Goal: Check status: Check status

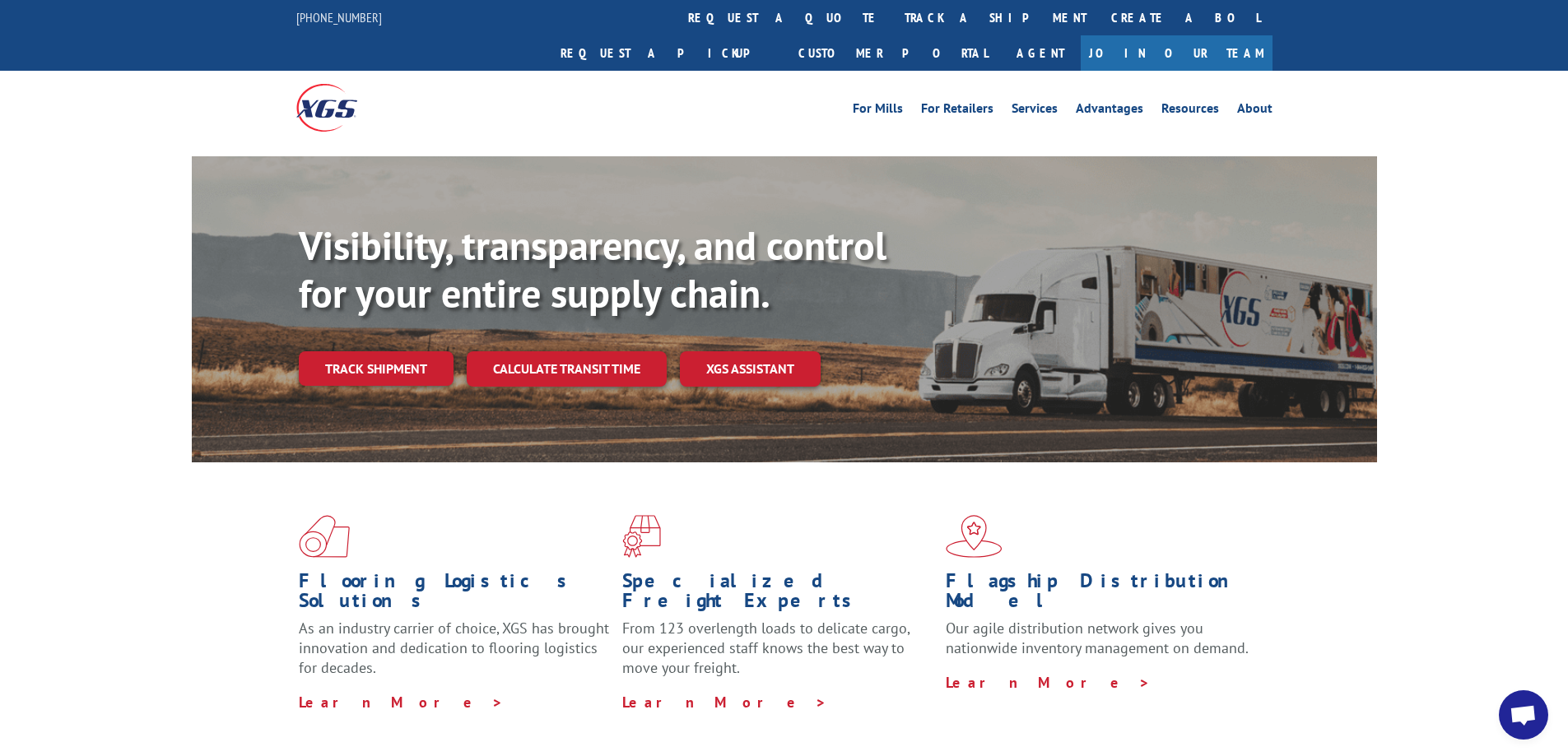
drag, startPoint x: 382, startPoint y: 330, endPoint x: 365, endPoint y: 291, distance: 42.5
click at [382, 351] on link "Track shipment" at bounding box center [375, 368] width 154 height 35
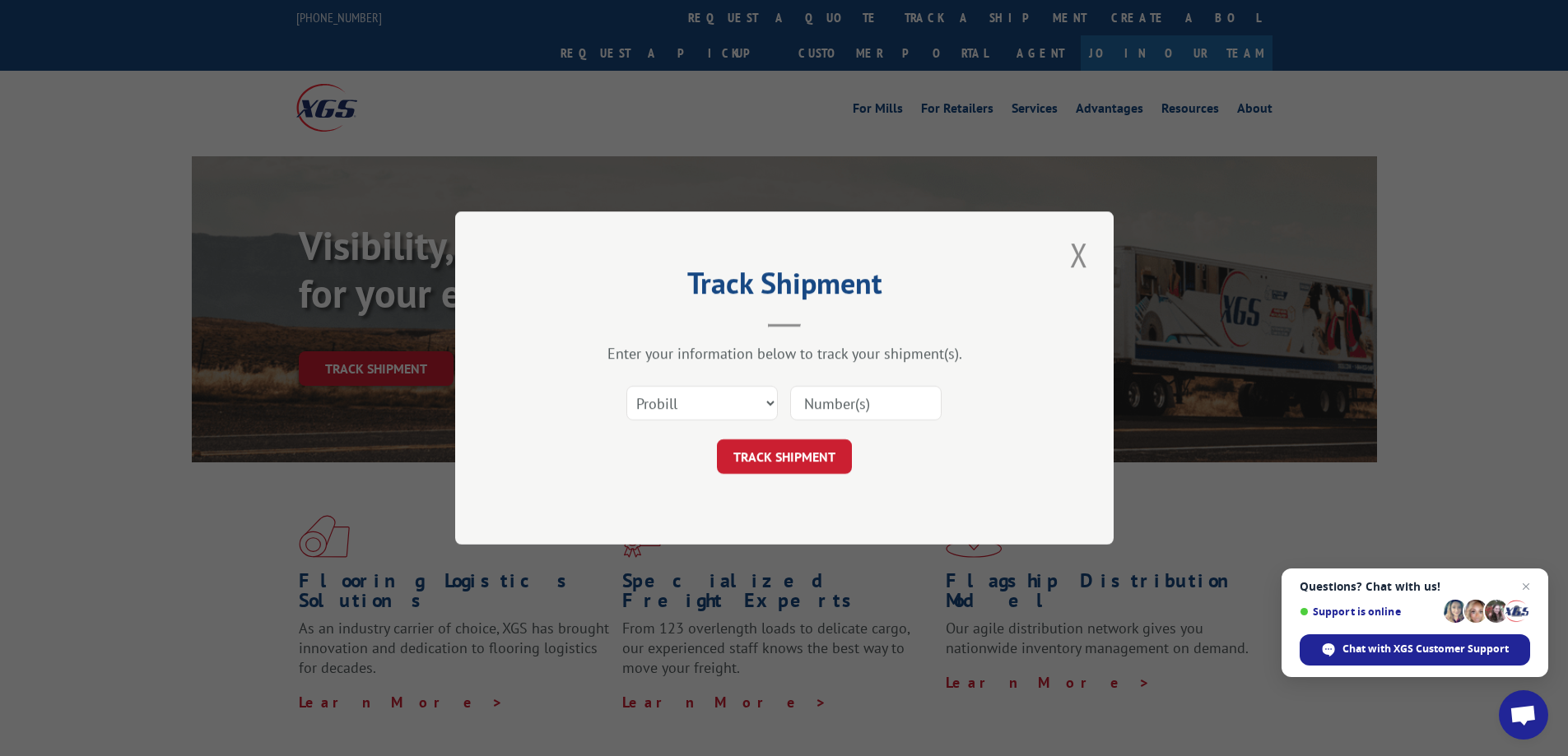
drag, startPoint x: 839, startPoint y: 405, endPoint x: 829, endPoint y: 410, distance: 11.2
click at [839, 405] on input at bounding box center [866, 403] width 152 height 35
paste input "17461945"
type input "17461945"
click at [811, 459] on button "TRACK SHIPMENT" at bounding box center [784, 456] width 135 height 35
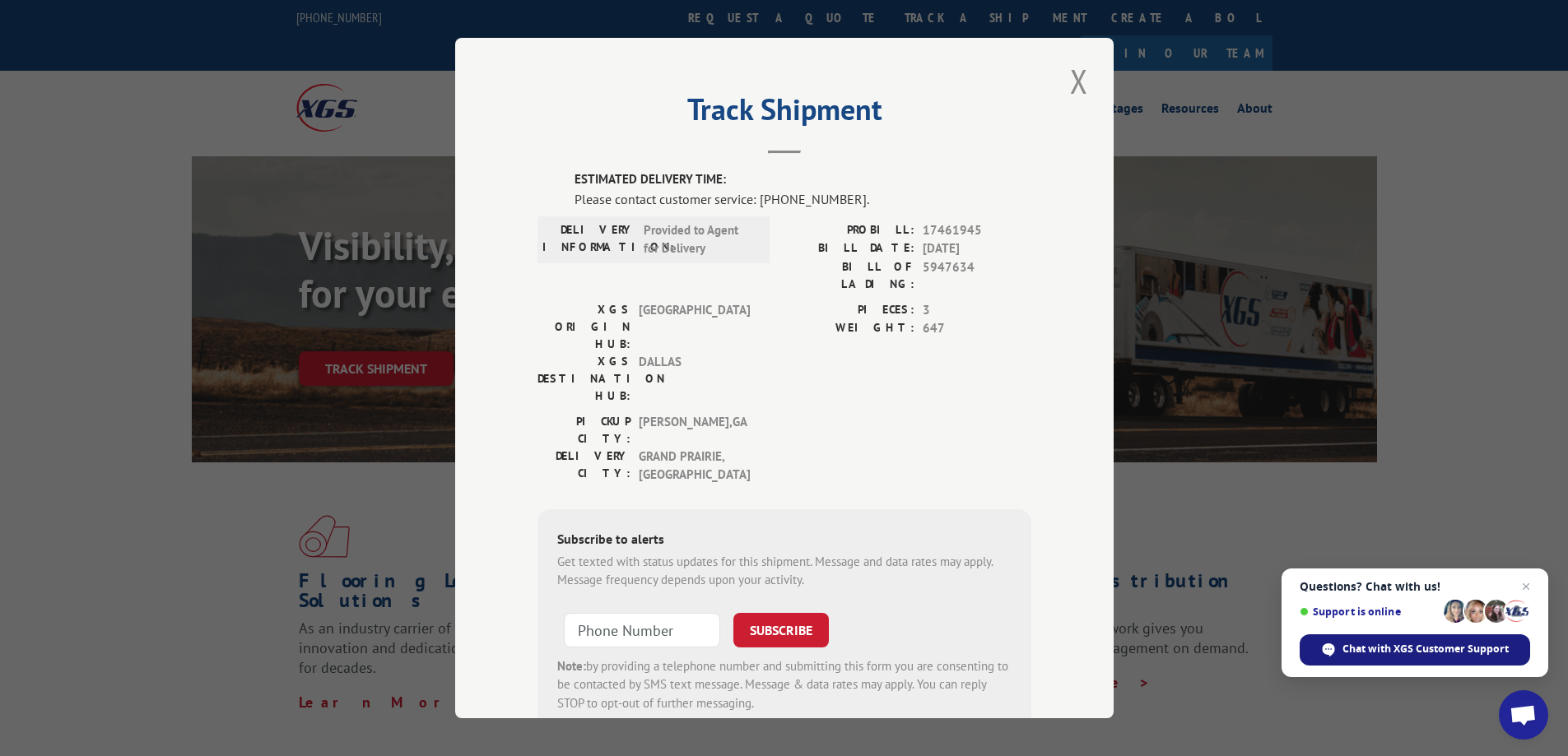
click at [1406, 654] on span "Chat with XGS Customer Support" at bounding box center [1425, 649] width 166 height 15
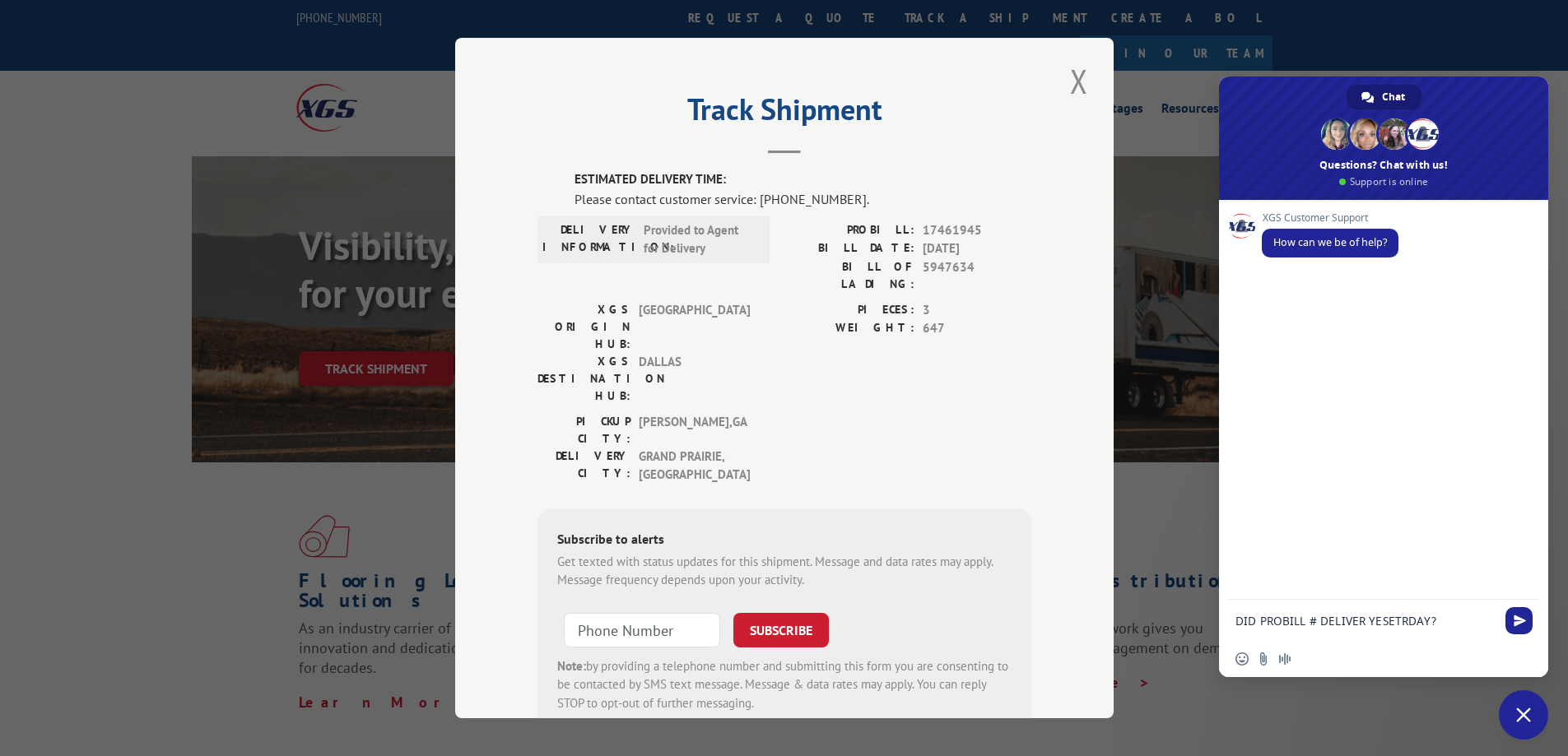
click at [1314, 623] on textarea "DID PROBILL # DELIVER YESETRDAY?" at bounding box center [1366, 620] width 263 height 41
click at [1321, 621] on textarea "DID PROBILL # DELIVER YESETRDAY?" at bounding box center [1366, 620] width 263 height 41
type textarea "DID PROBILL # 17461945 DELIVER YESETRDAY?"
click at [1516, 604] on span "Send" at bounding box center [1520, 606] width 12 height 12
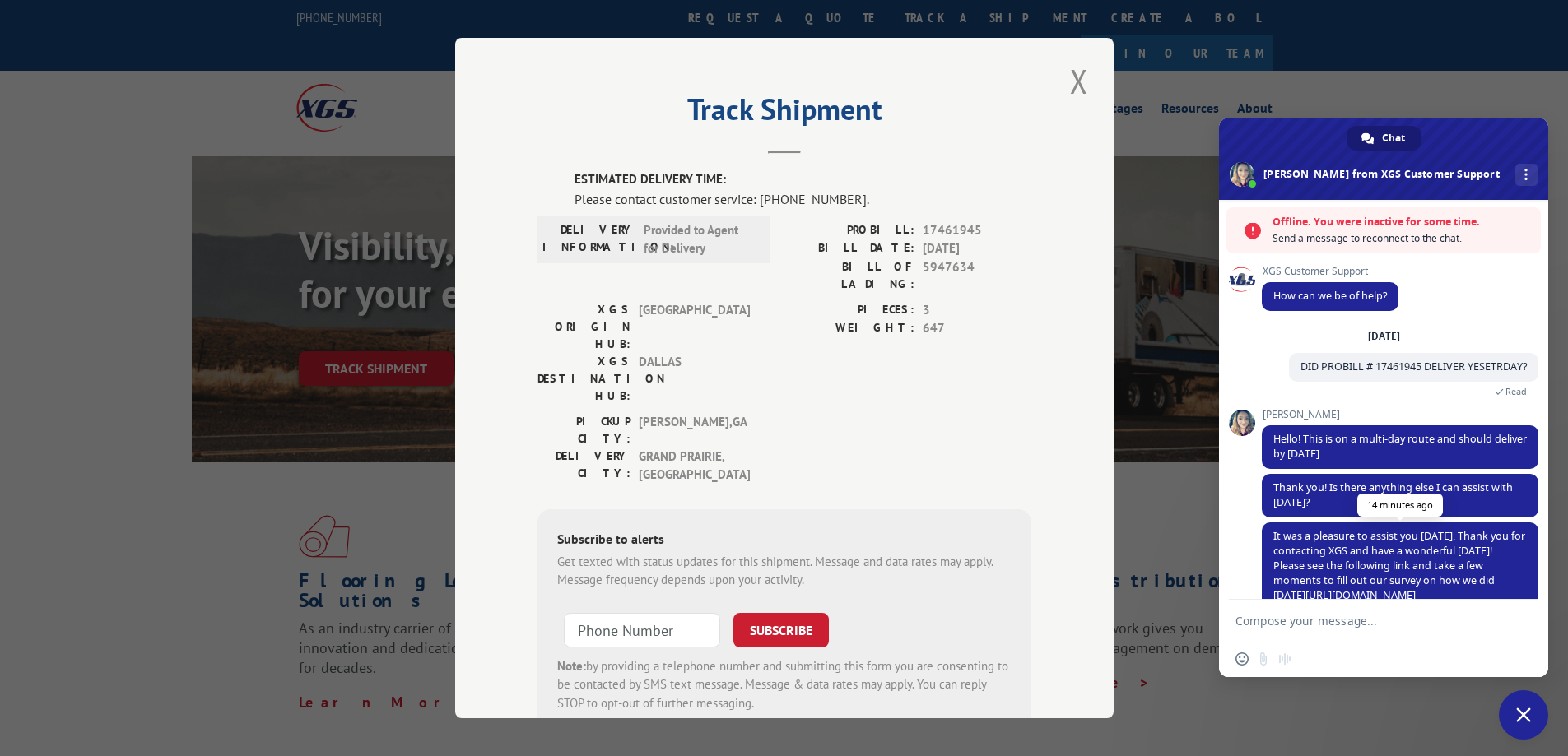
scroll to position [44, 0]
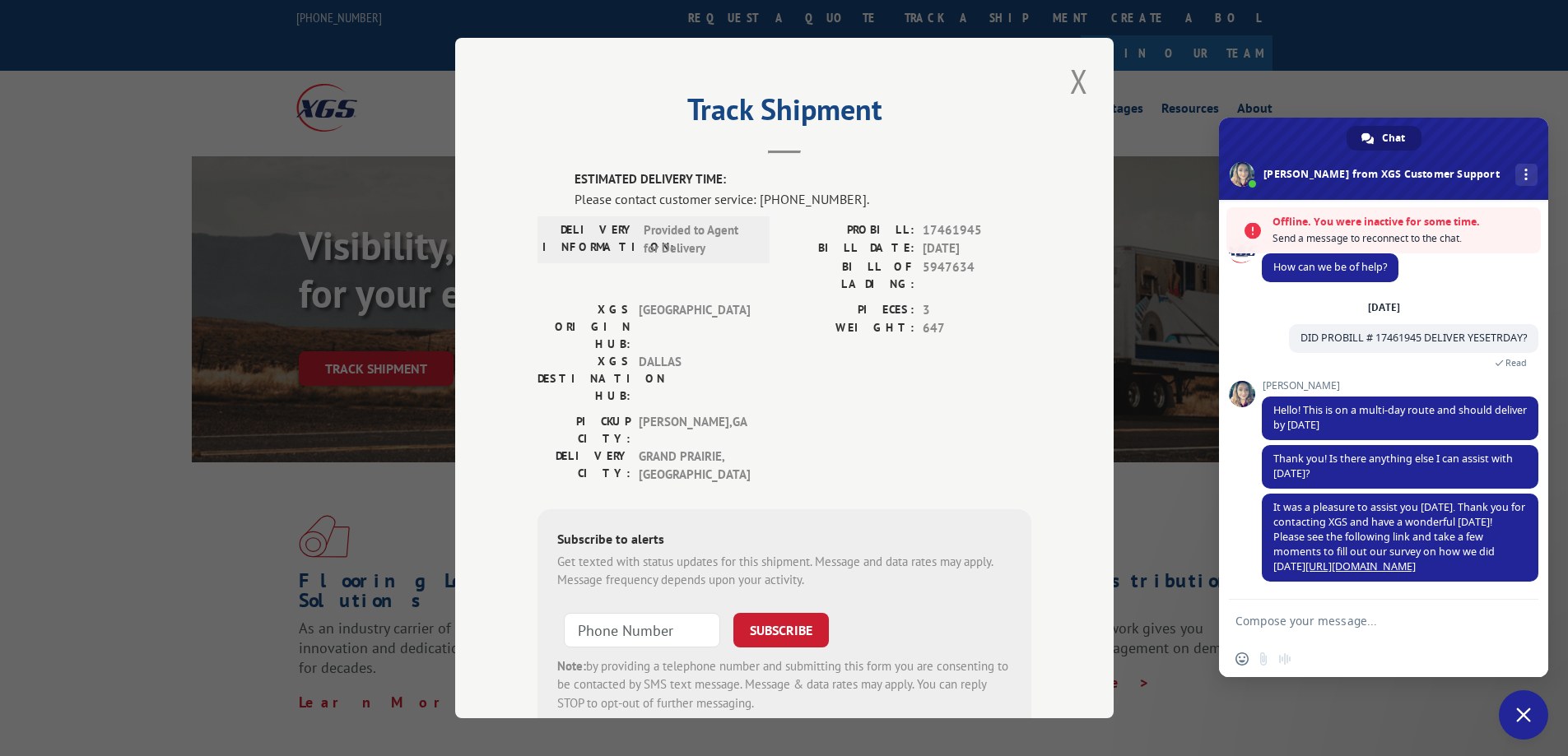
click at [1379, 608] on textarea "Compose your message..." at bounding box center [1366, 620] width 263 height 41
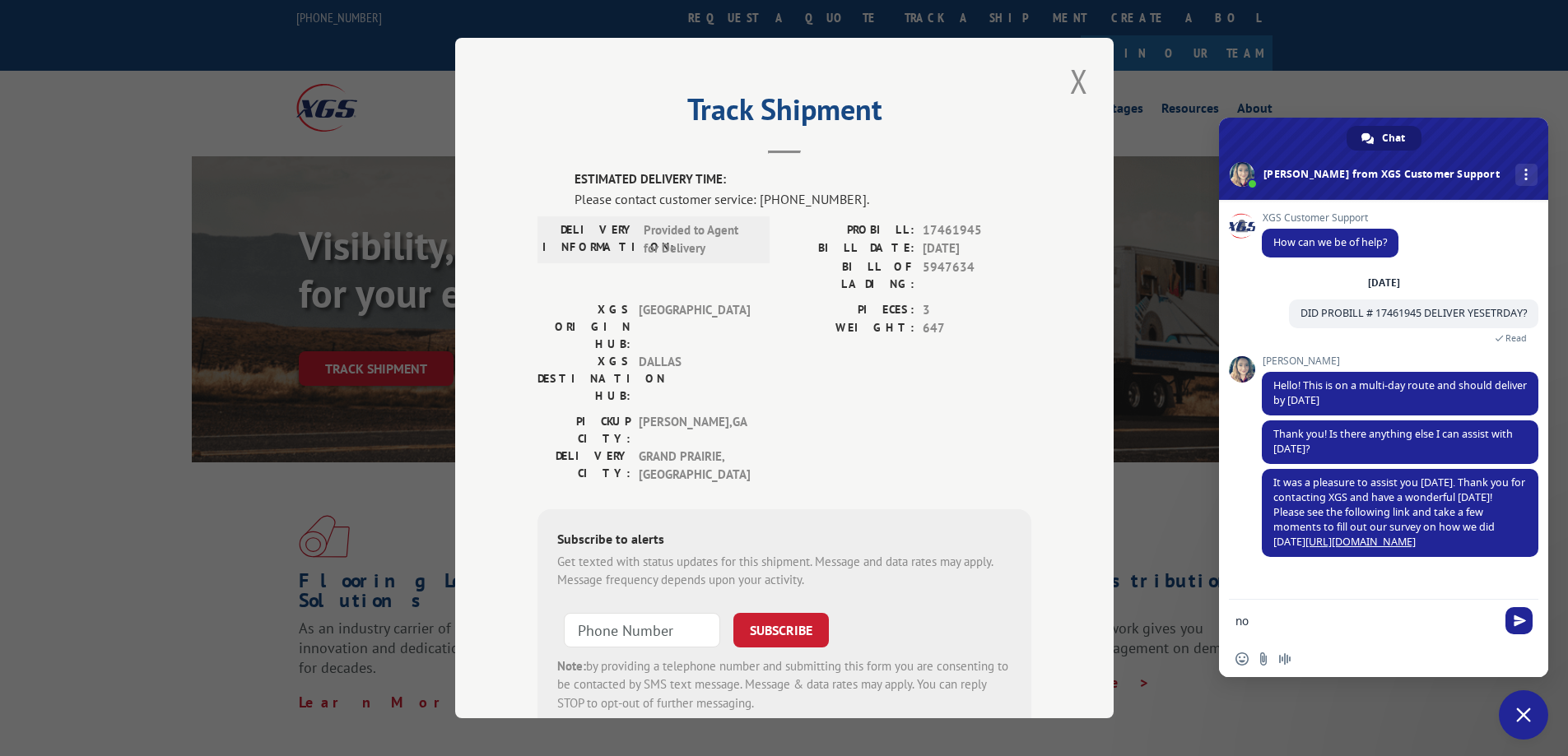
scroll to position [0, 0]
type textarea "no... thank you"
click at [1514, 616] on span "Send" at bounding box center [1520, 620] width 12 height 12
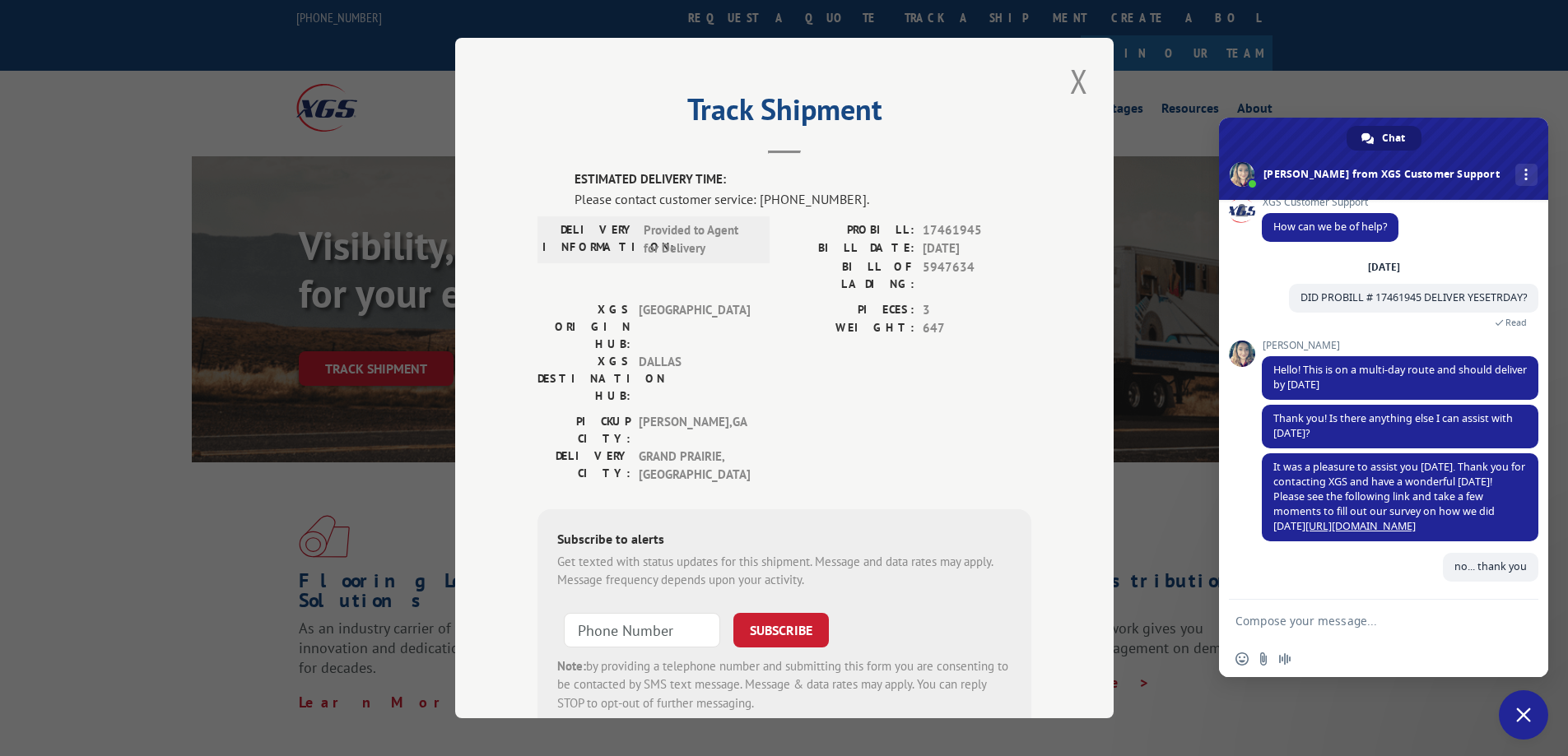
scroll to position [30, 0]
click at [1517, 716] on span "Close chat" at bounding box center [1523, 714] width 15 height 15
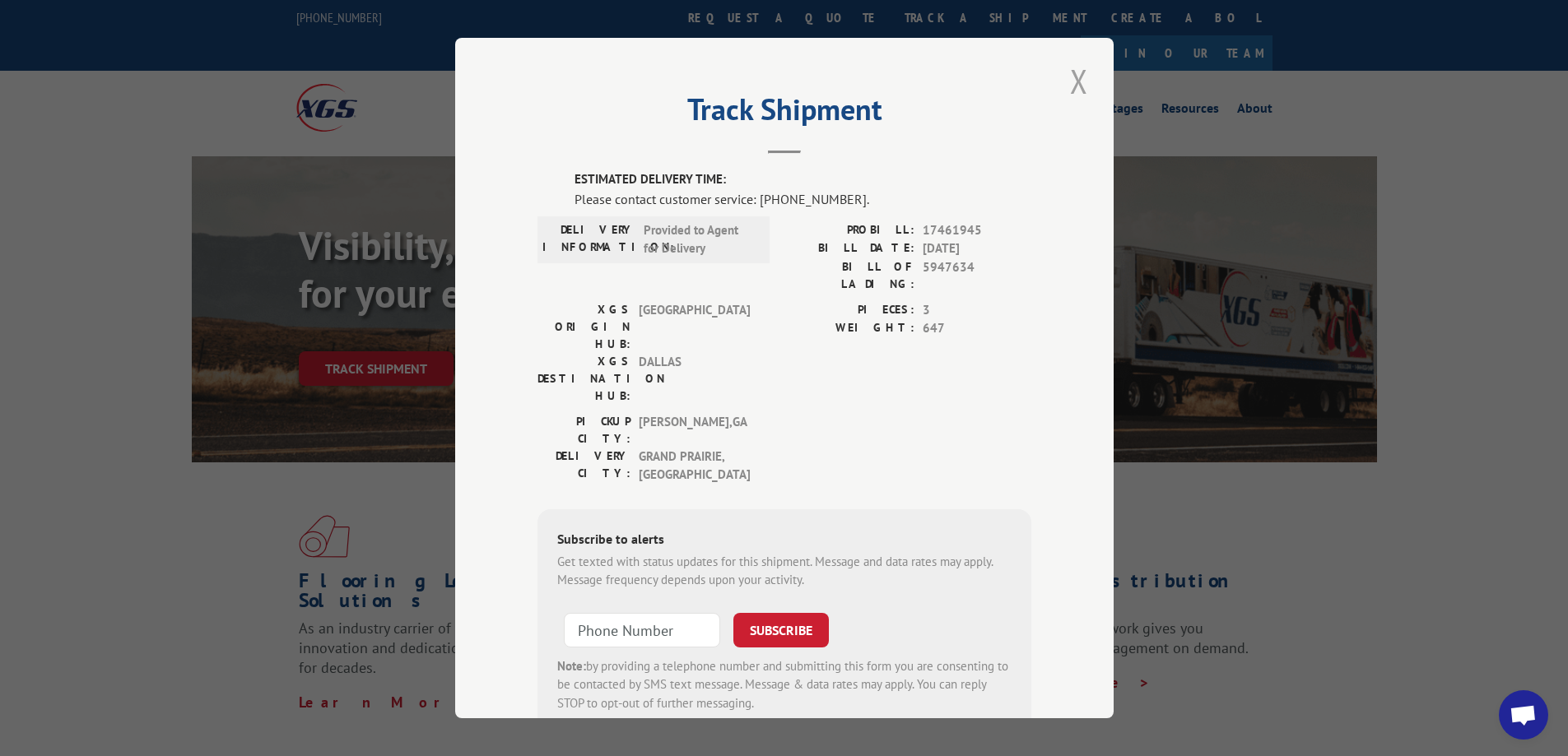
click at [1074, 71] on button "Close modal" at bounding box center [1078, 81] width 28 height 45
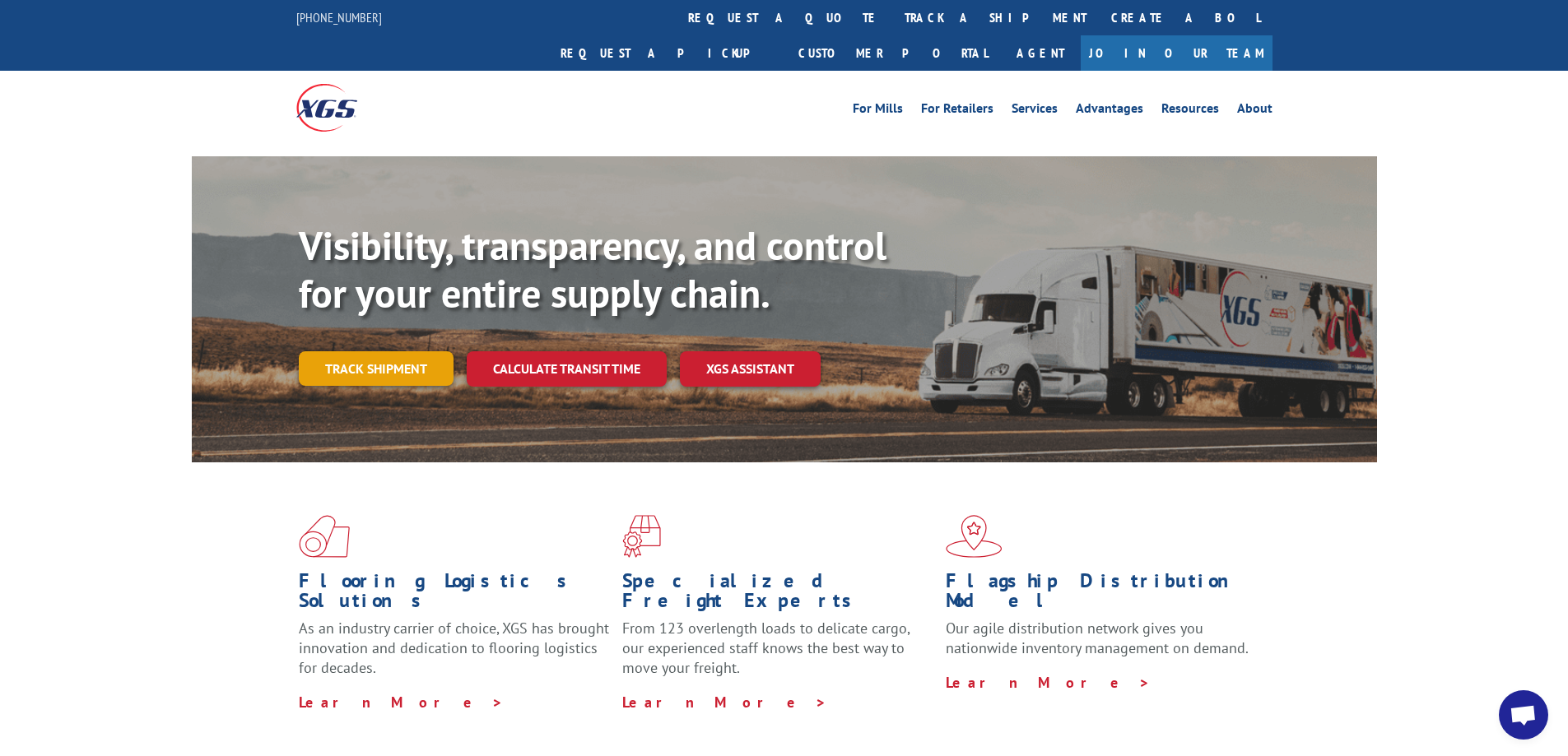
click at [409, 351] on link "Track shipment" at bounding box center [375, 368] width 154 height 35
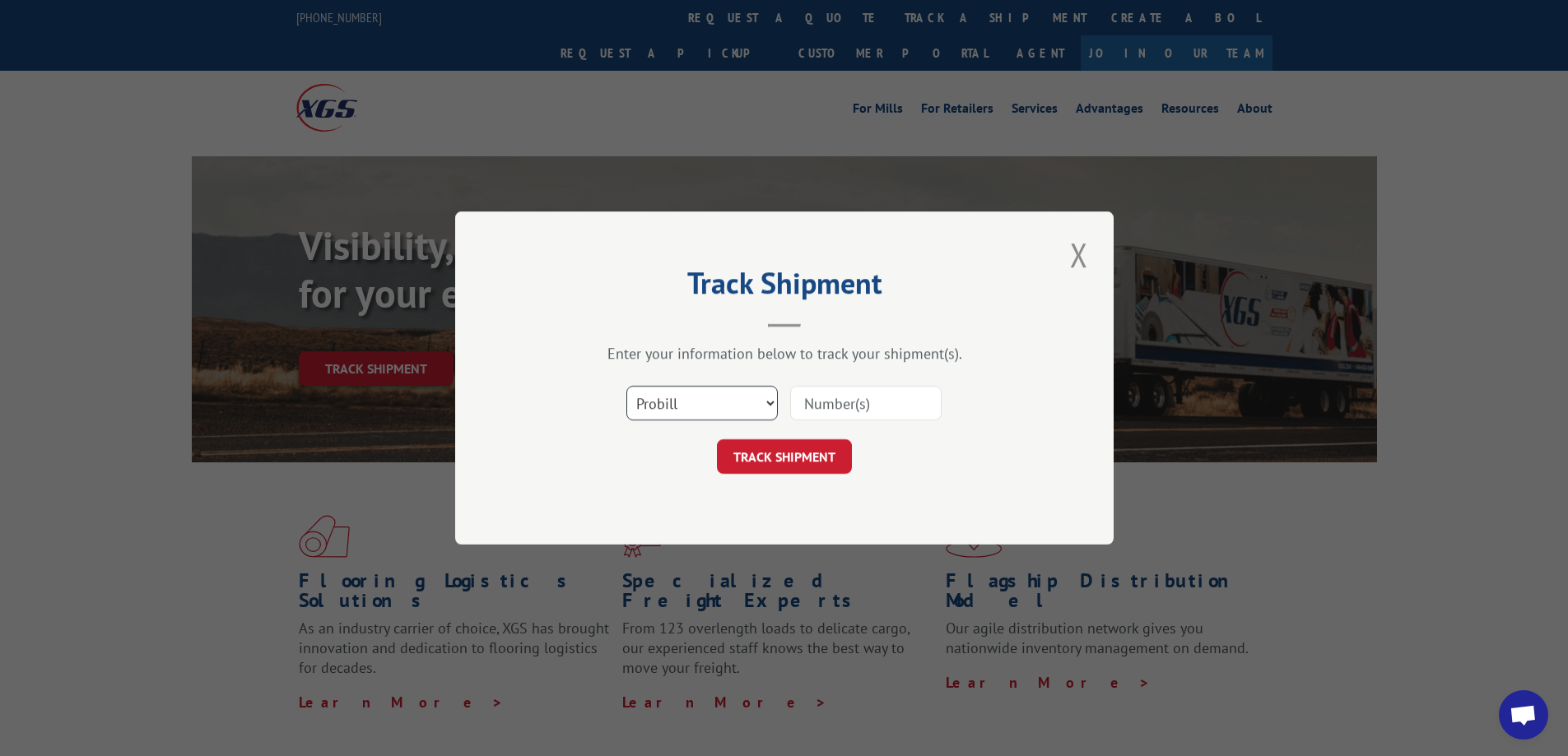
click at [694, 410] on select "Select category... Probill BOL PO" at bounding box center [702, 403] width 152 height 35
click at [626, 386] on select "Select category... Probill BOL PO" at bounding box center [702, 403] width 152 height 35
click at [712, 398] on select "Select category... Probill BOL PO" at bounding box center [702, 403] width 152 height 35
select select "po"
click at [626, 386] on select "Select category... Probill BOL PO" at bounding box center [702, 403] width 152 height 35
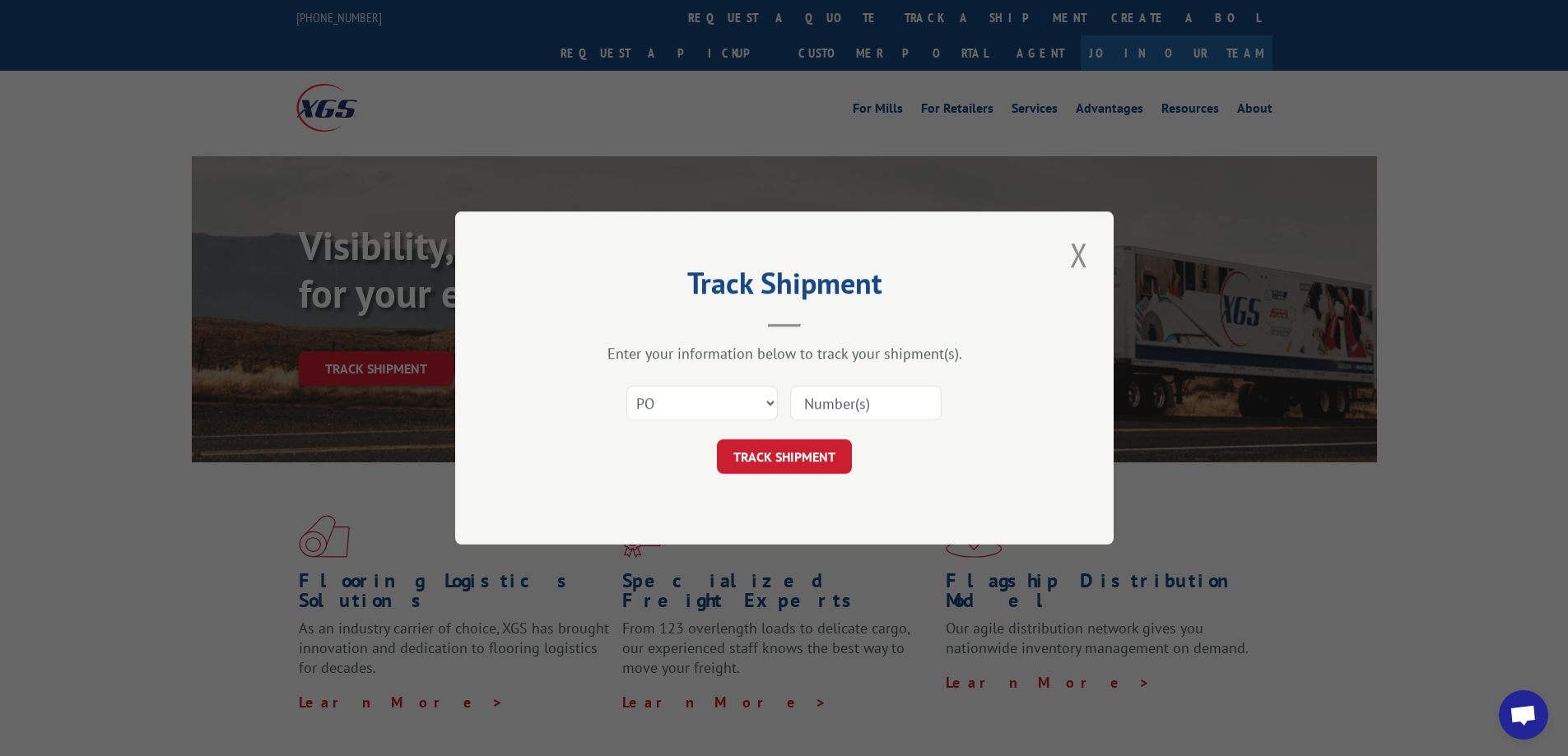
click at [846, 409] on input at bounding box center [866, 403] width 152 height 35
paste input "905153"
type input "905153"
click at [794, 462] on button "TRACK SHIPMENT" at bounding box center [784, 456] width 135 height 35
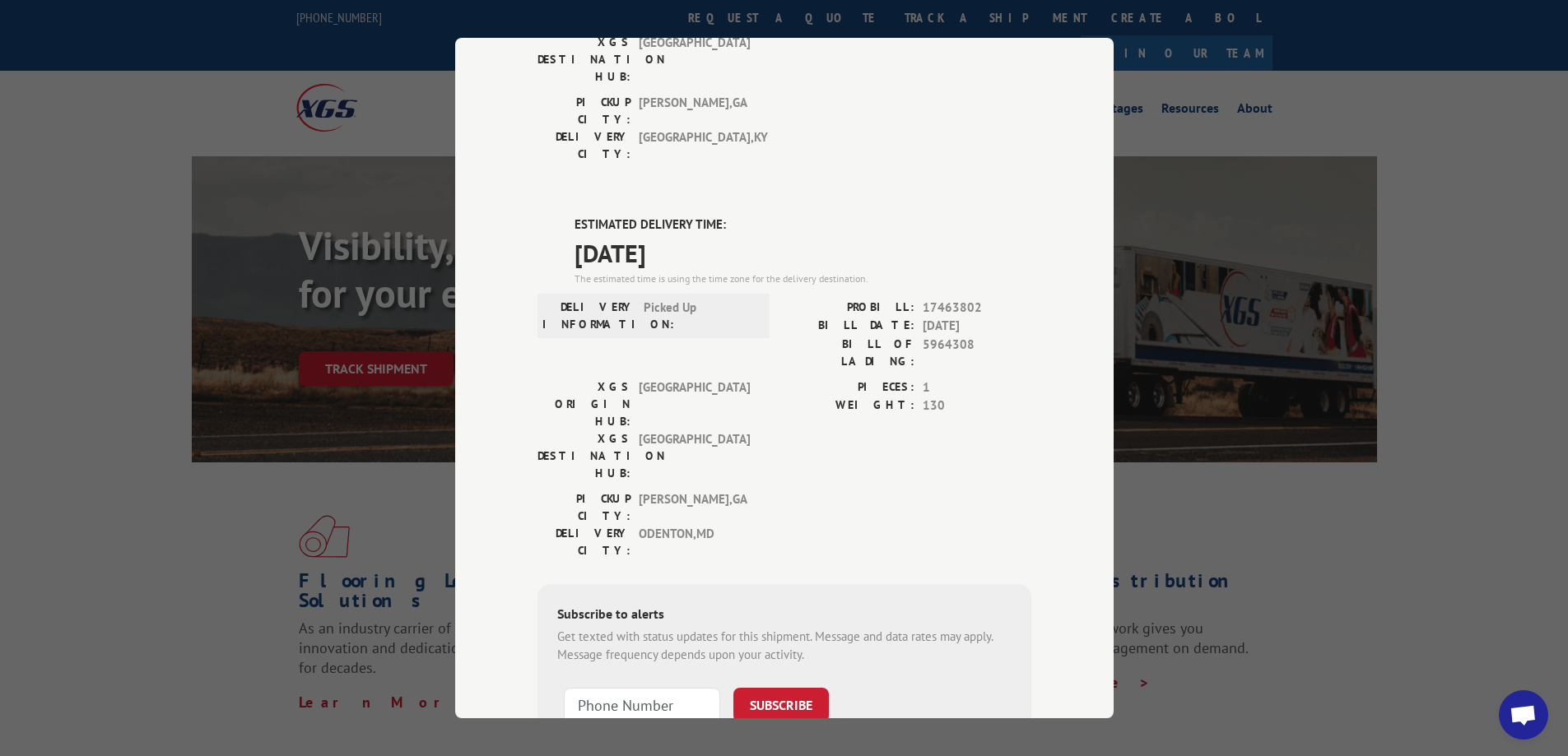
scroll to position [325, 0]
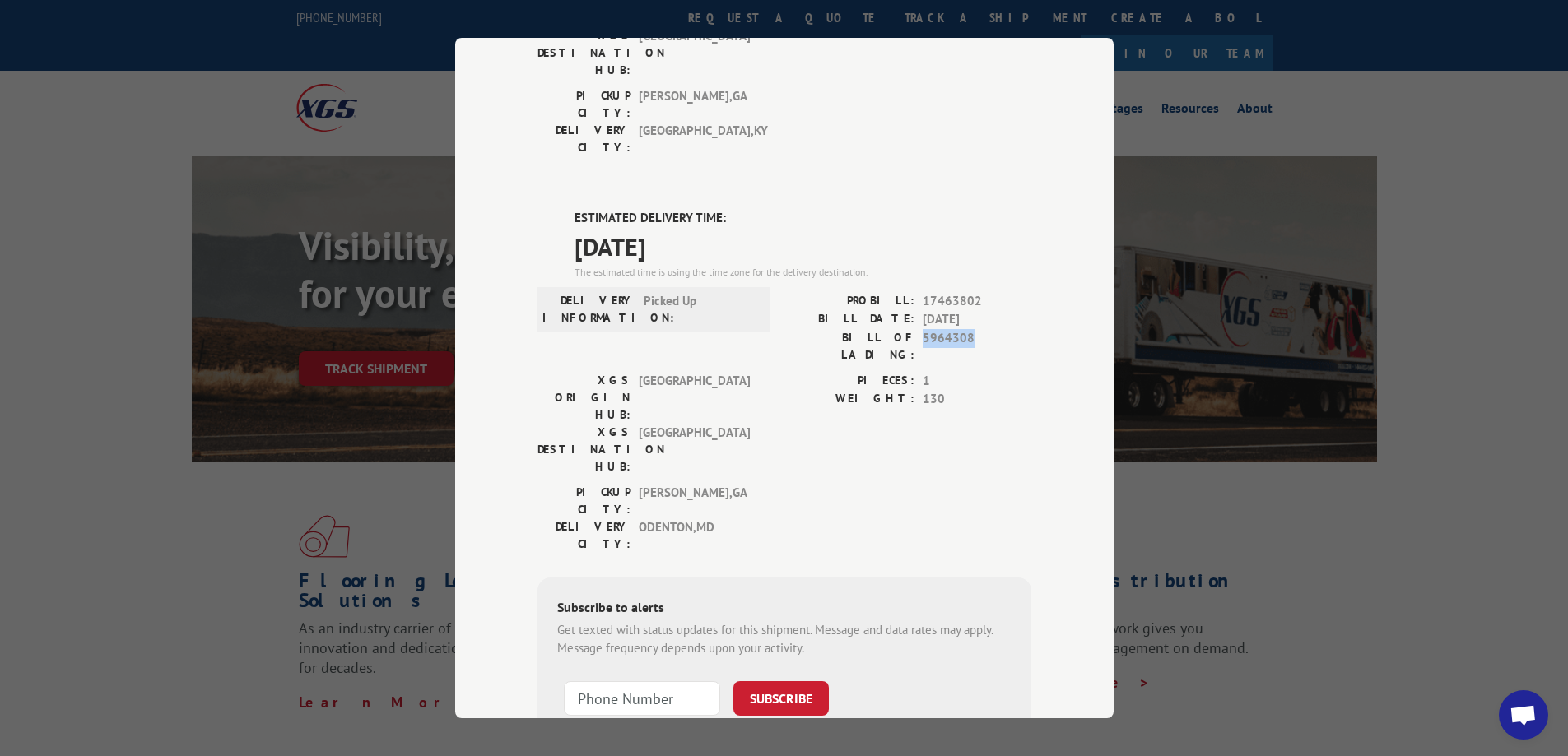
drag, startPoint x: 914, startPoint y: 239, endPoint x: 978, endPoint y: 240, distance: 64.0
click at [978, 329] on div "BILL OF LADING: 5964308" at bounding box center [907, 346] width 247 height 35
copy span "5964308"
drag, startPoint x: 917, startPoint y: 204, endPoint x: 976, endPoint y: 201, distance: 59.1
click at [976, 292] on span "17463802" at bounding box center [977, 301] width 109 height 19
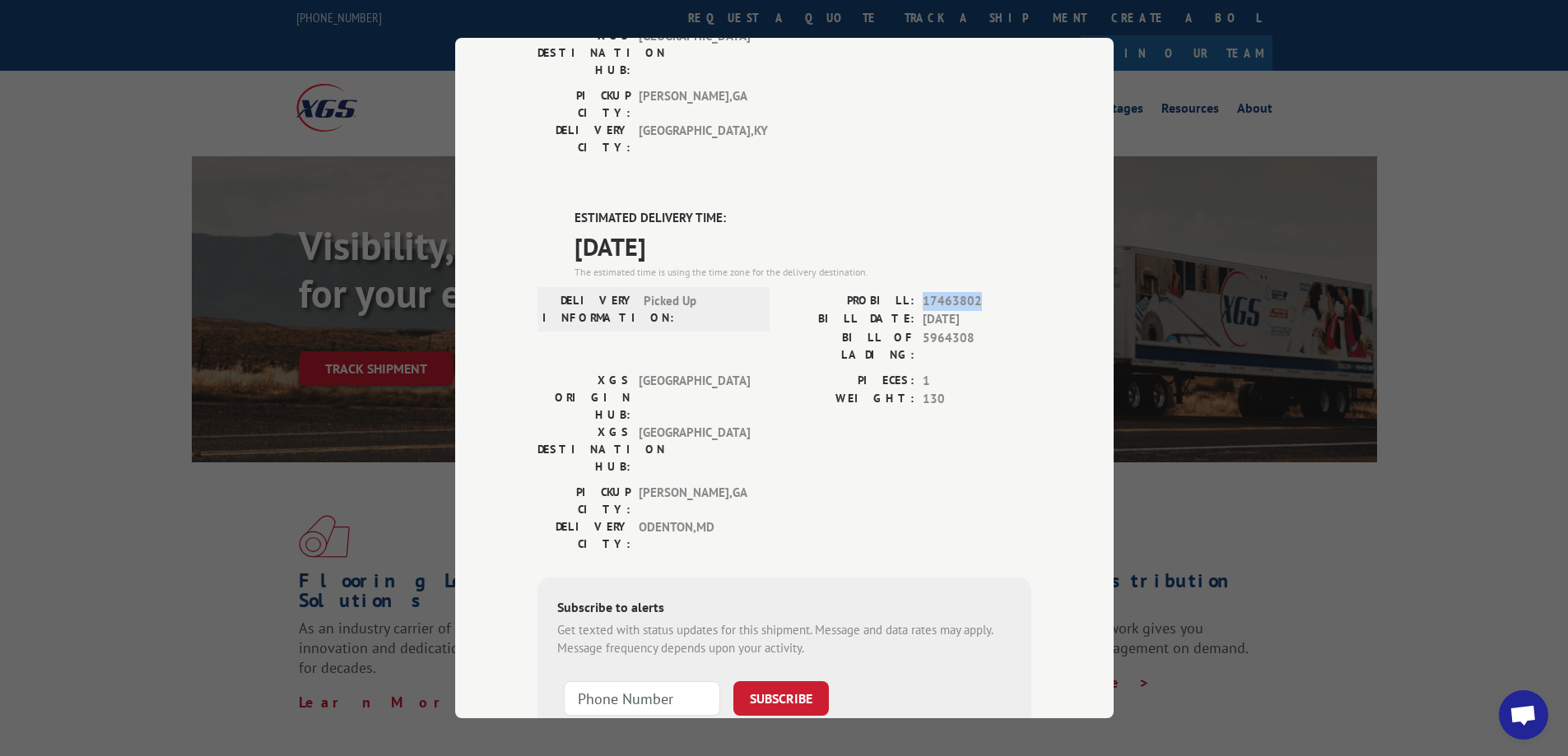
copy span "17463802"
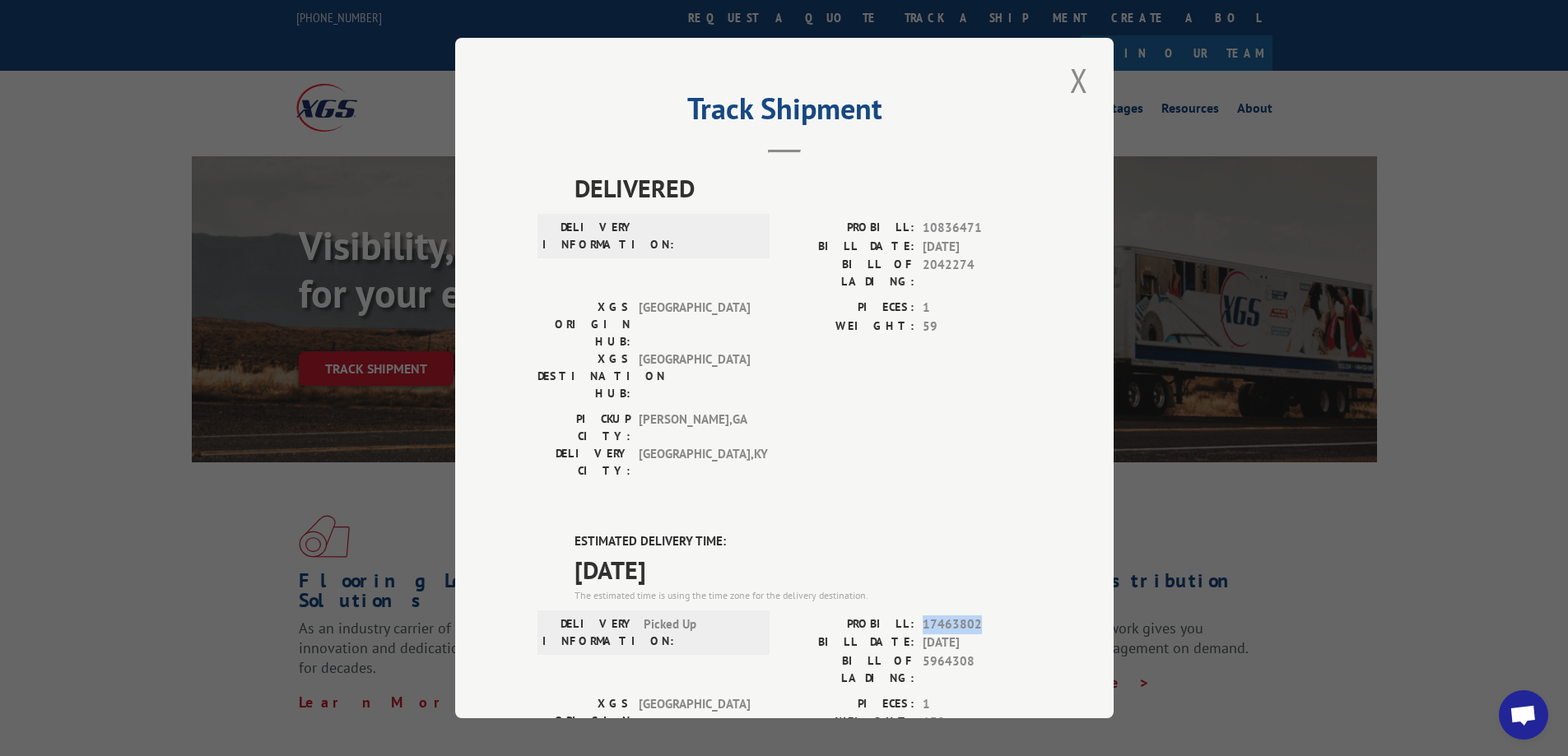
scroll to position [0, 0]
click at [1069, 78] on button "Close modal" at bounding box center [1078, 81] width 28 height 45
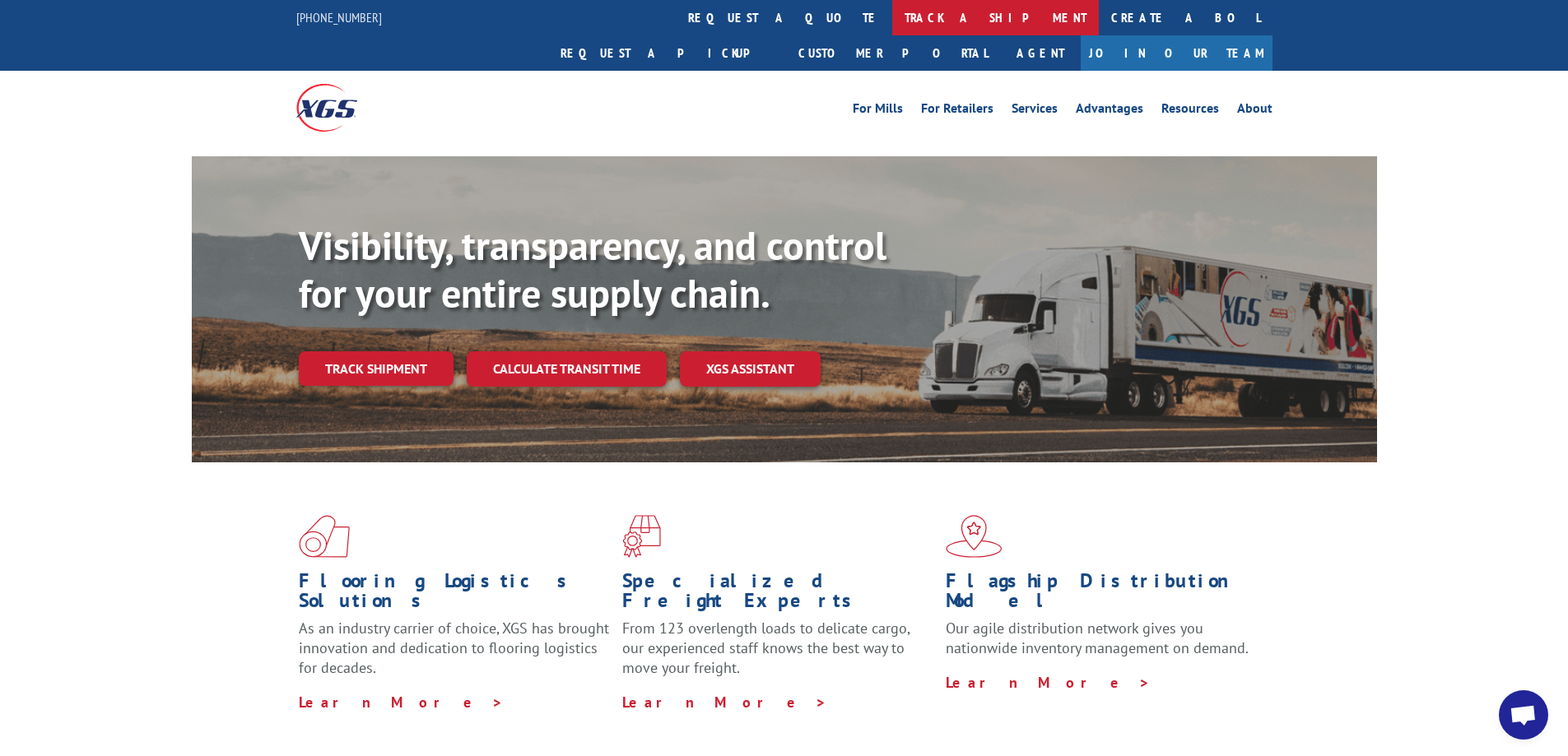
click at [892, 14] on link "track a shipment" at bounding box center [995, 18] width 207 height 36
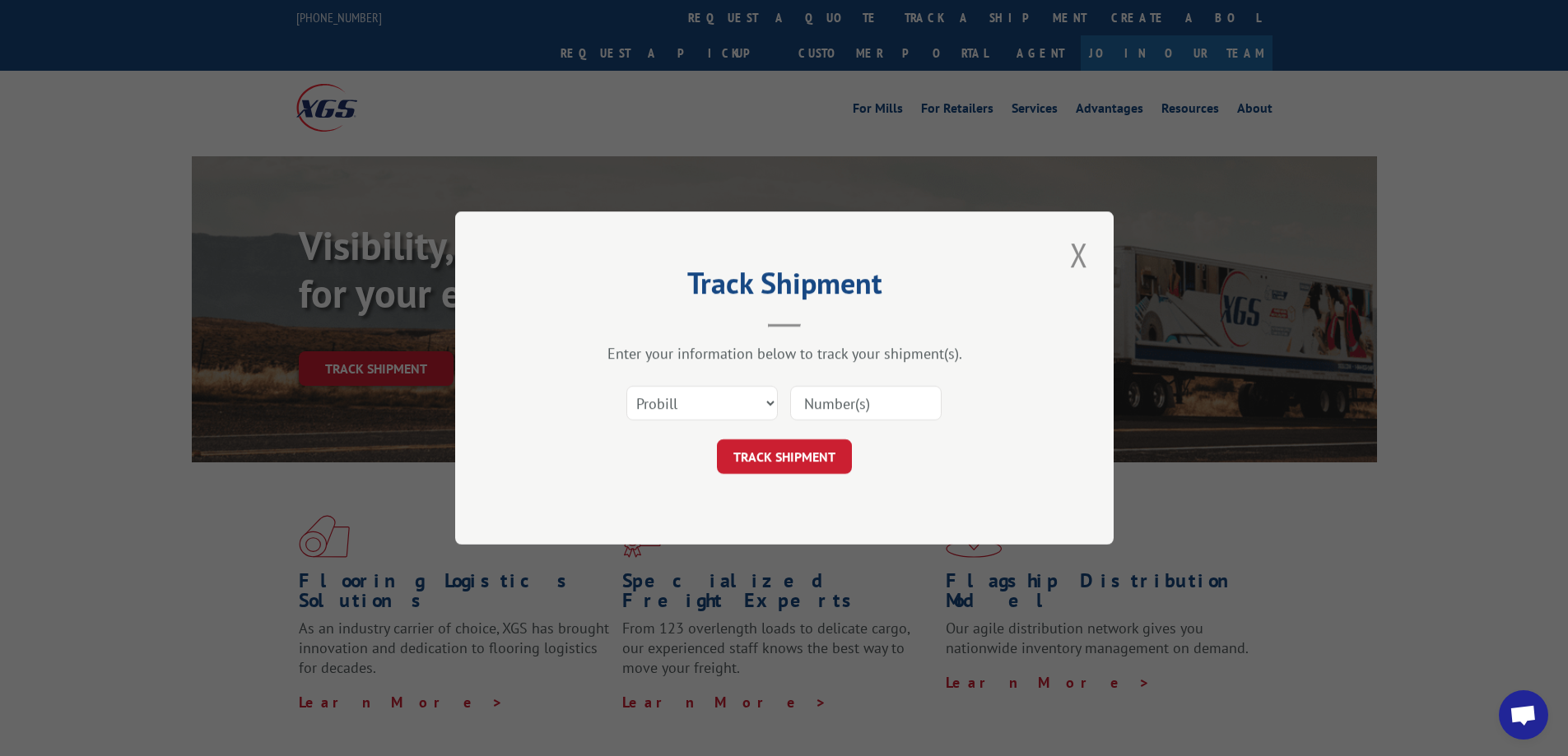
click at [864, 385] on div at bounding box center [866, 403] width 152 height 37
click at [741, 409] on select "Select category... Probill BOL PO" at bounding box center [702, 403] width 152 height 35
select select "po"
click at [626, 386] on select "Select category... Probill BOL PO" at bounding box center [702, 403] width 152 height 35
click at [853, 400] on input at bounding box center [866, 403] width 152 height 35
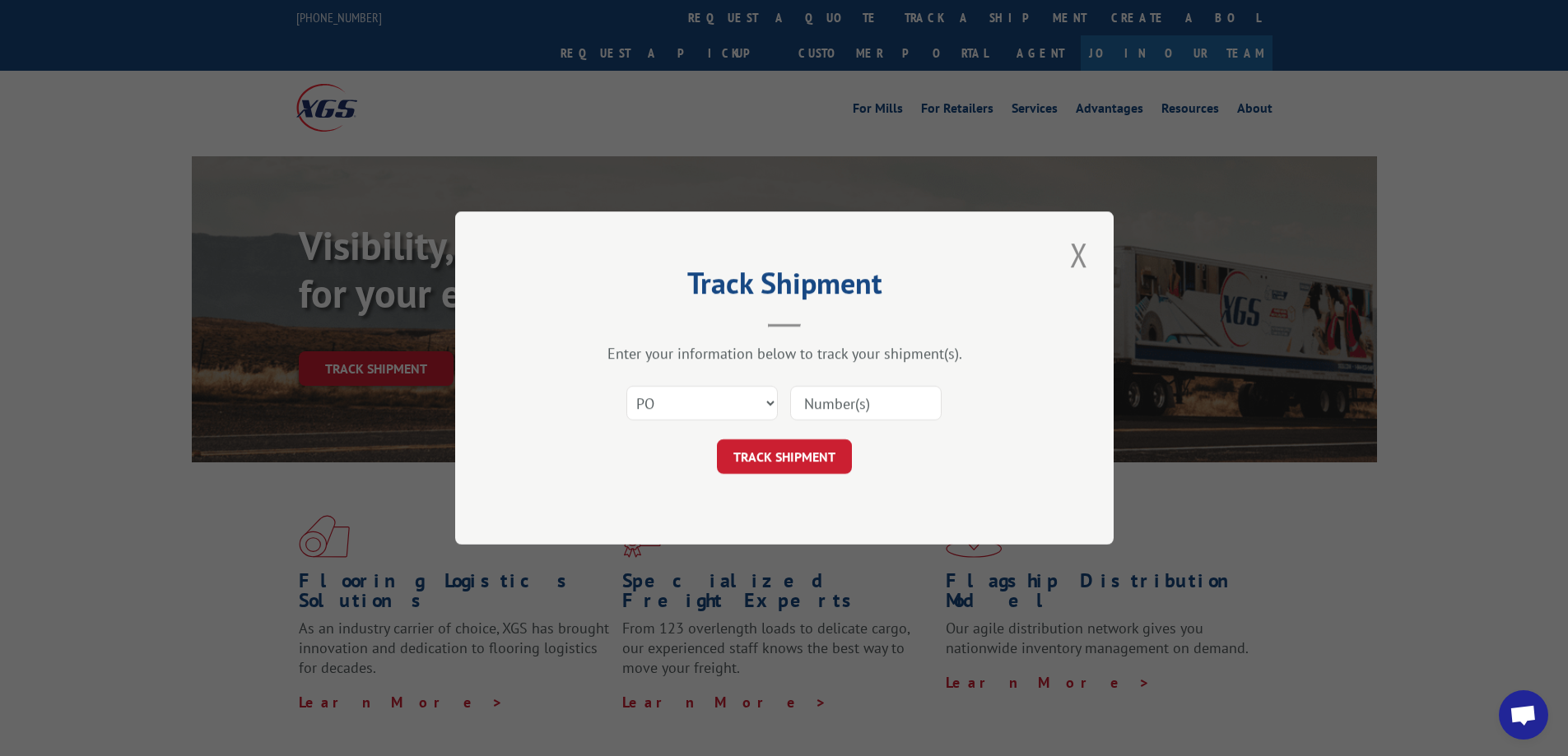
paste input "905164"
type input "905164"
click at [829, 460] on button "TRACK SHIPMENT" at bounding box center [784, 456] width 135 height 35
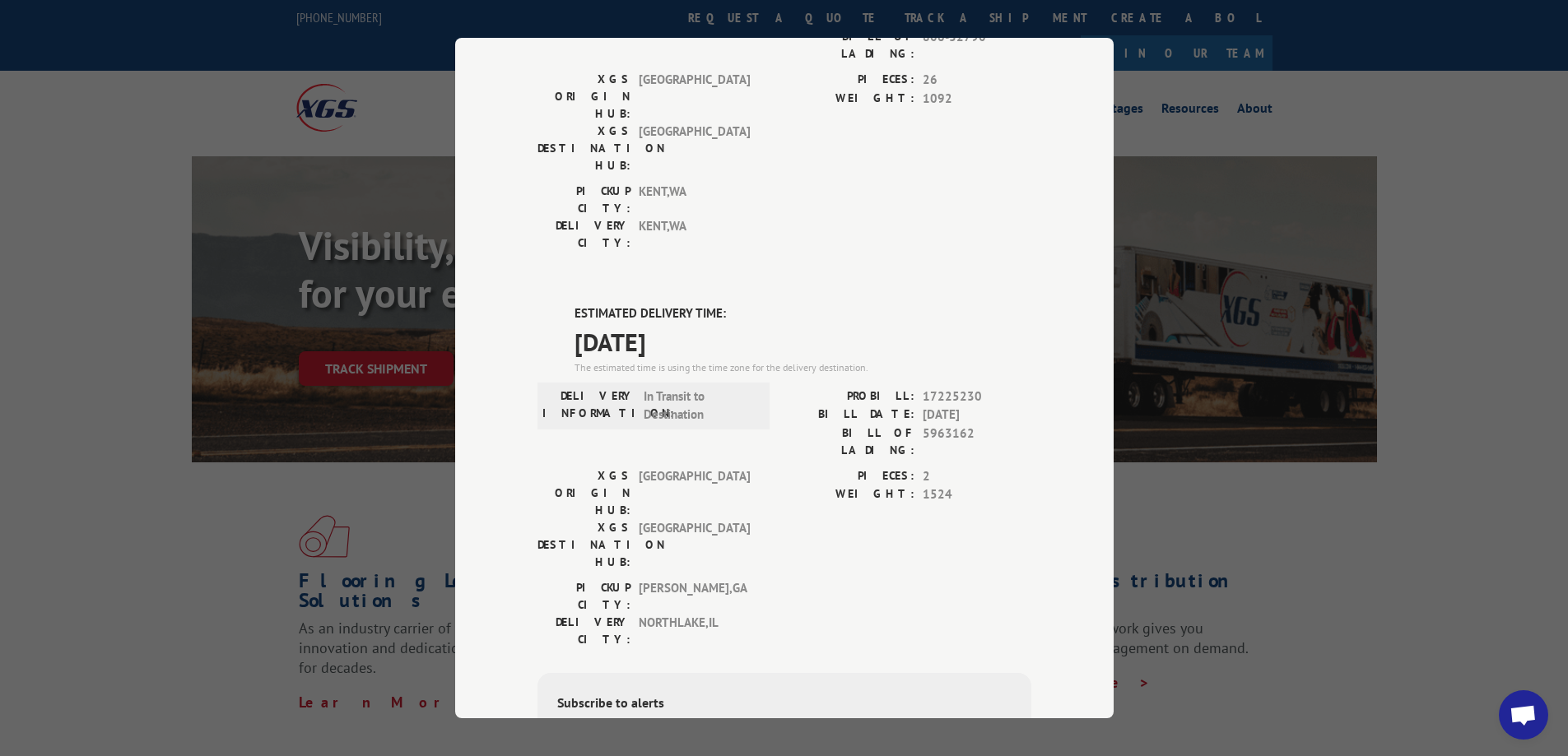
scroll to position [247, 0]
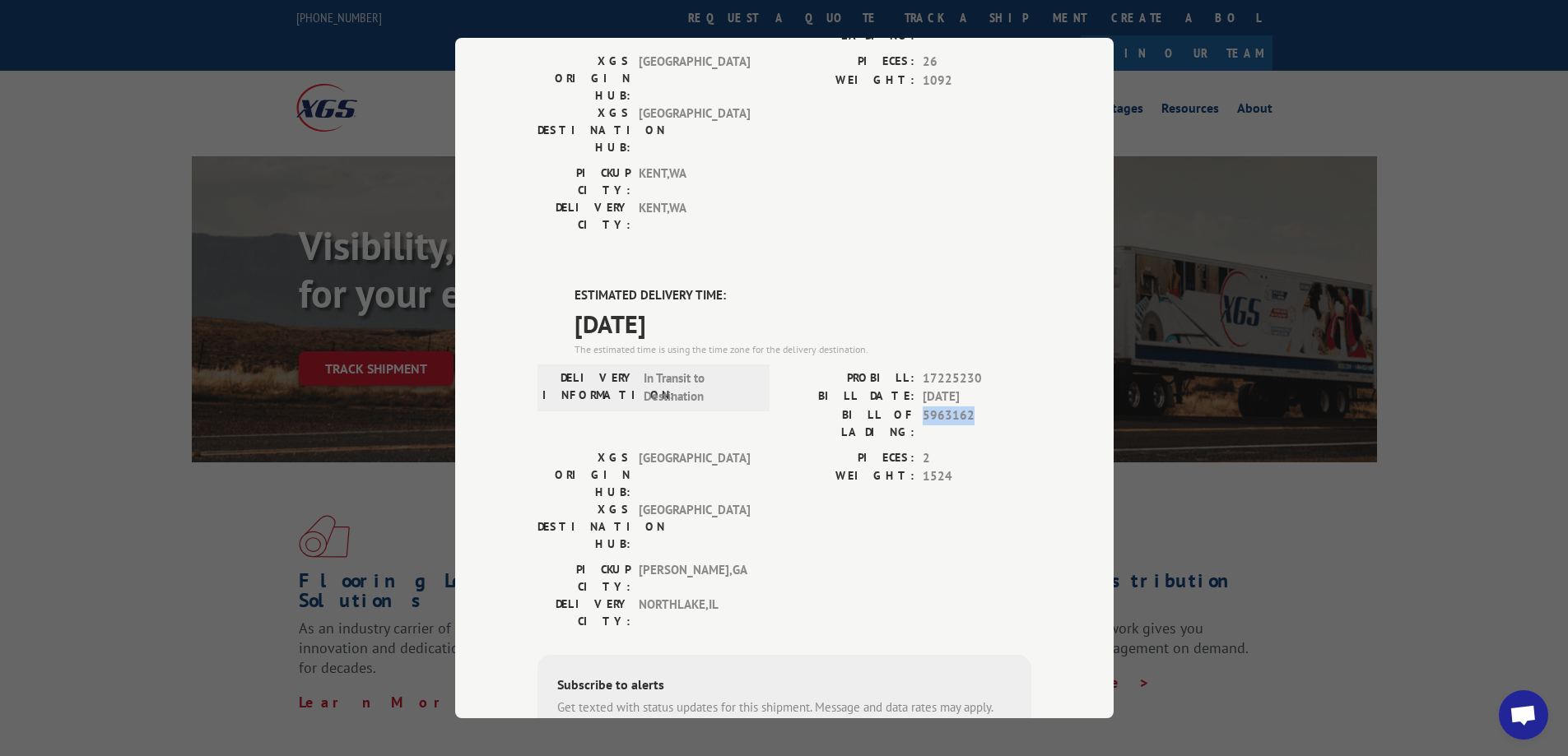
drag, startPoint x: 918, startPoint y: 310, endPoint x: 970, endPoint y: 315, distance: 52.2
click at [970, 407] on span "5963162" at bounding box center [977, 423] width 109 height 35
copy span "5963162"
click at [915, 369] on div "PROBILL: 17225230" at bounding box center [907, 378] width 247 height 19
drag, startPoint x: 919, startPoint y: 277, endPoint x: 989, endPoint y: 276, distance: 70.0
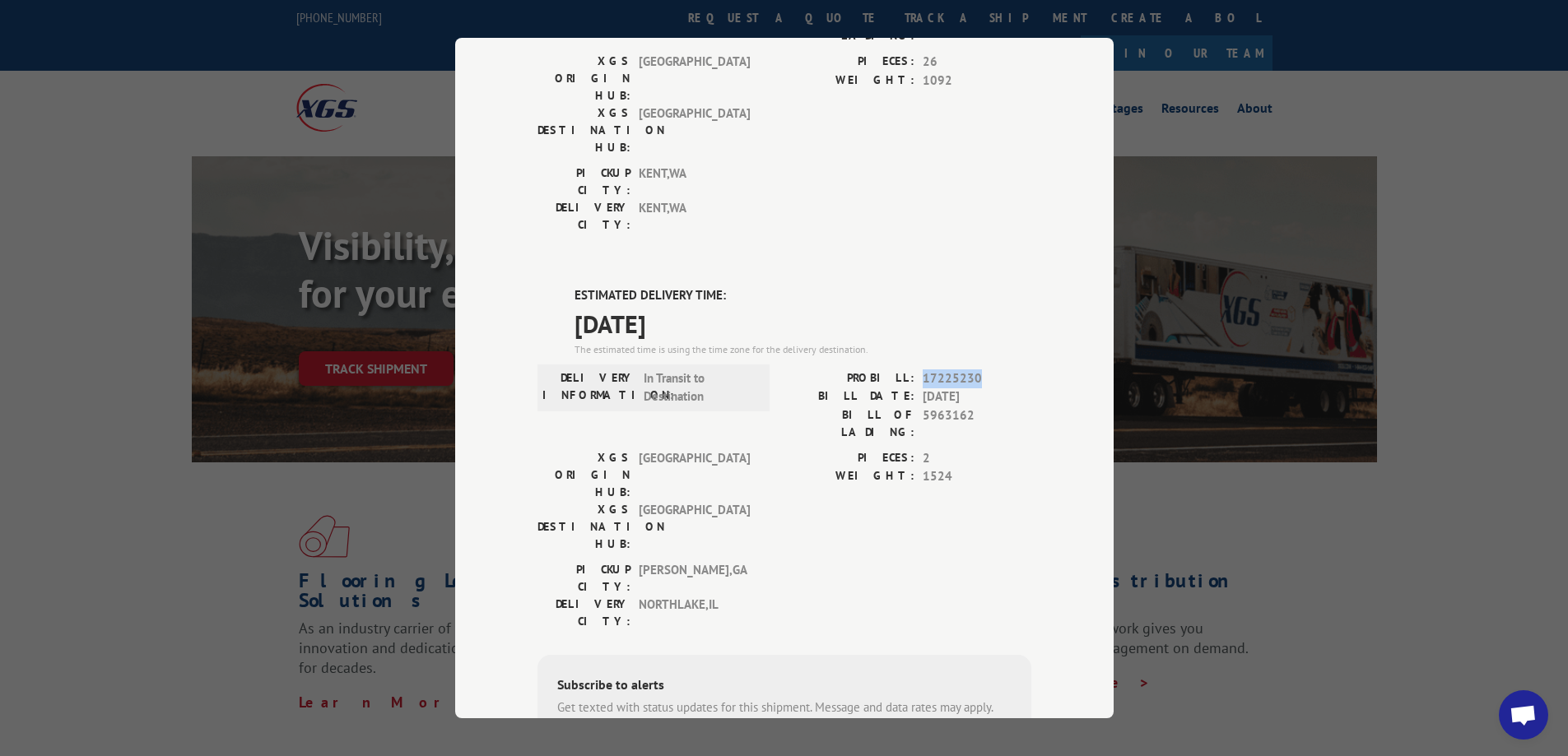
click at [989, 369] on span "17225230" at bounding box center [977, 378] width 109 height 19
copy span "17225230"
